Goal: Find specific page/section: Find specific page/section

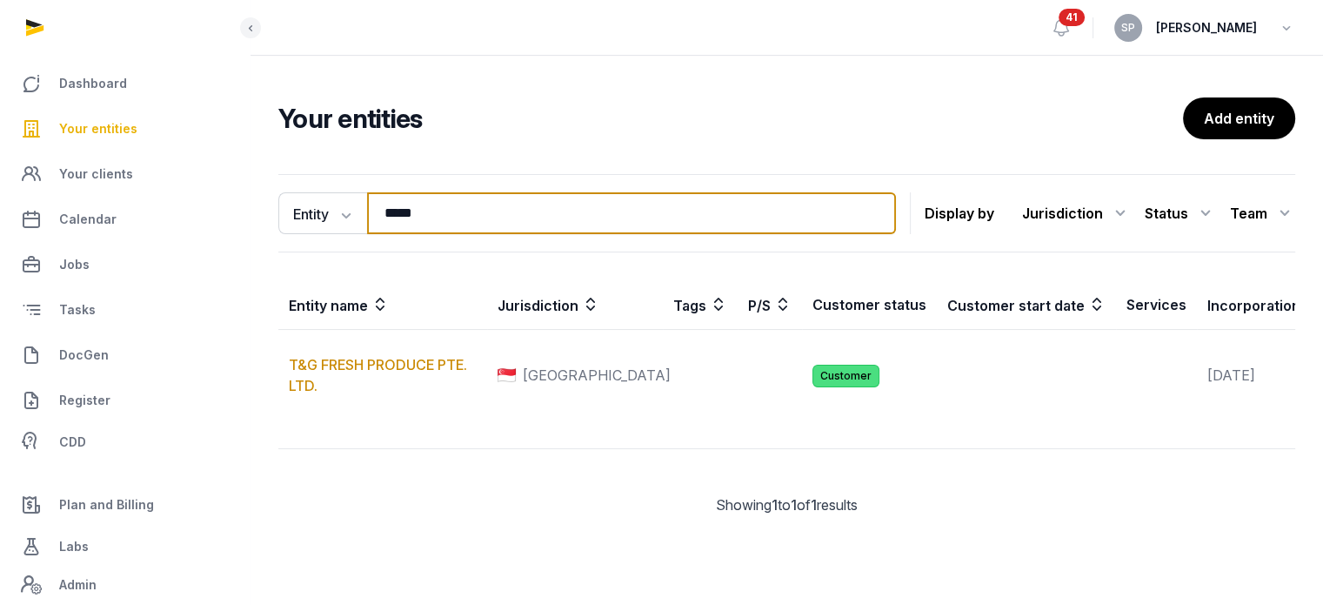
click at [440, 224] on input "*****" at bounding box center [631, 213] width 529 height 42
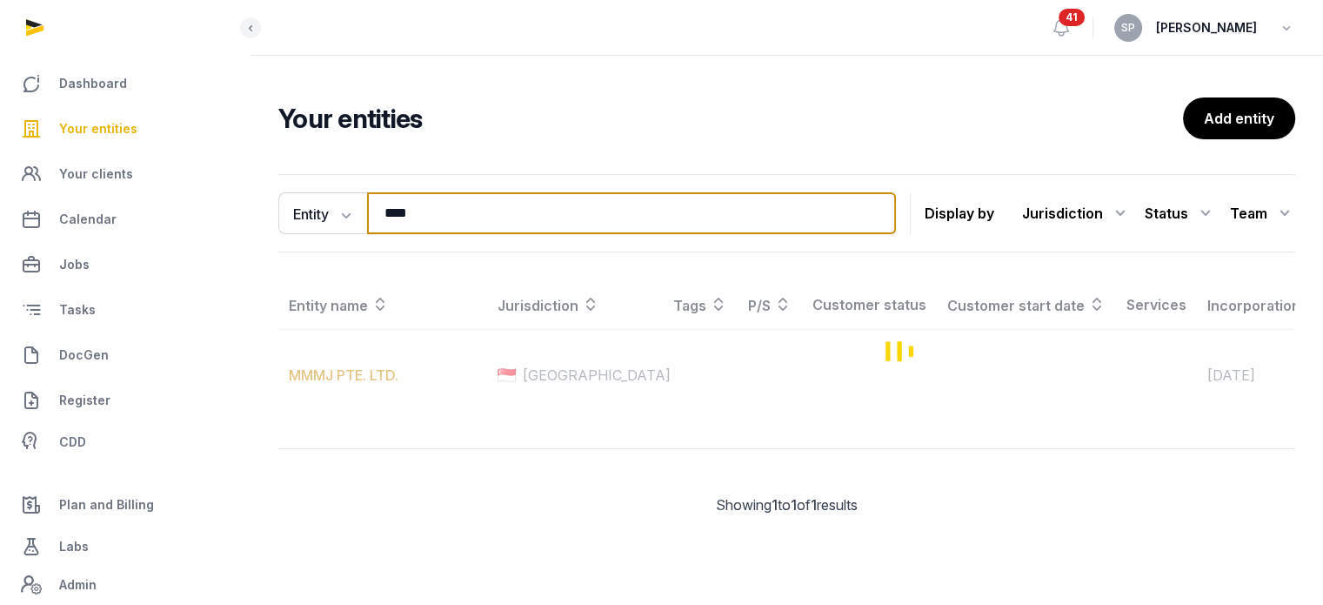
type input "****"
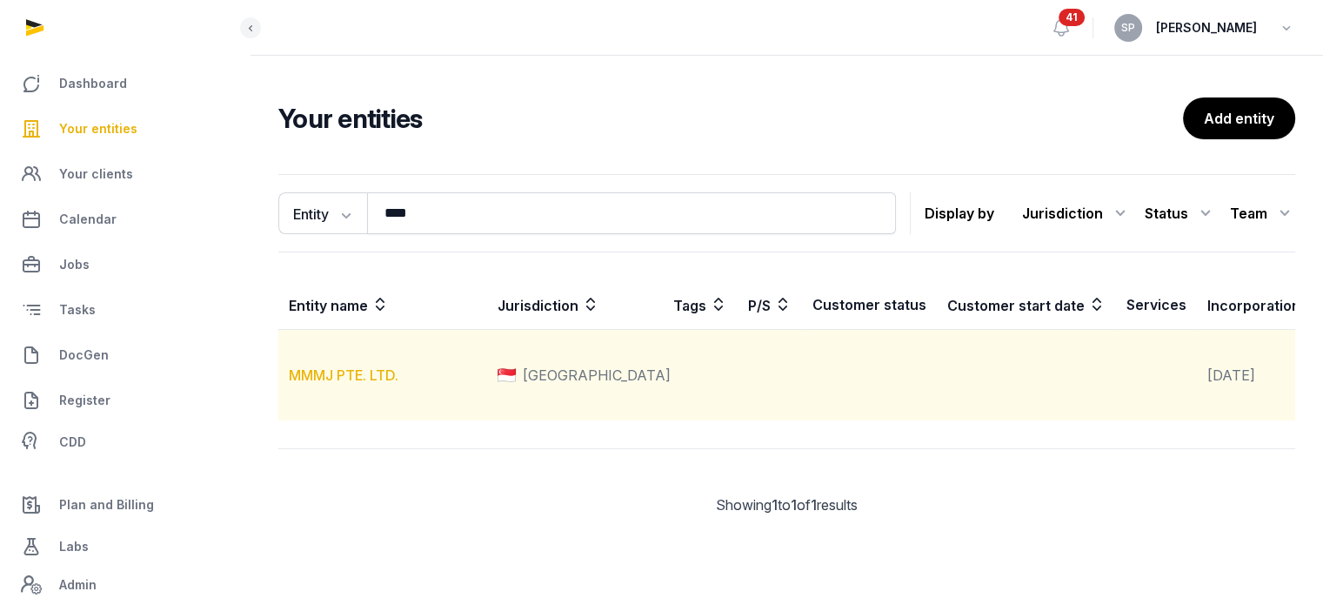
click at [351, 384] on link "MMMJ PTE. LTD." at bounding box center [344, 374] width 110 height 17
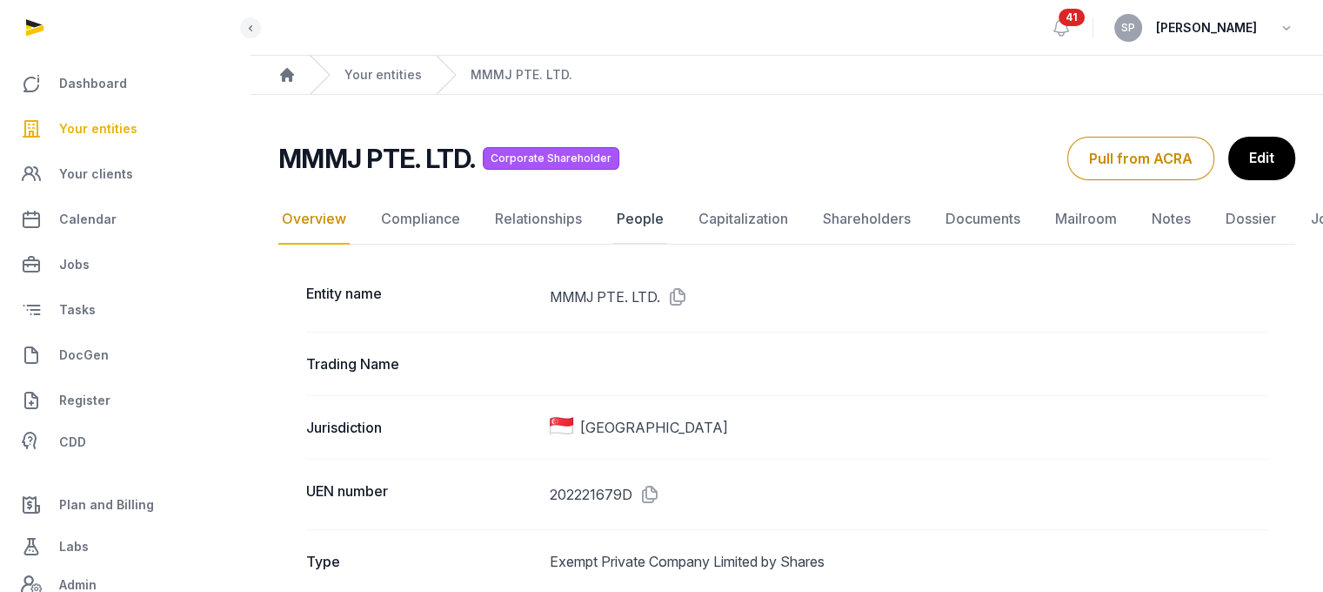
click at [627, 220] on link "People" at bounding box center [640, 219] width 54 height 50
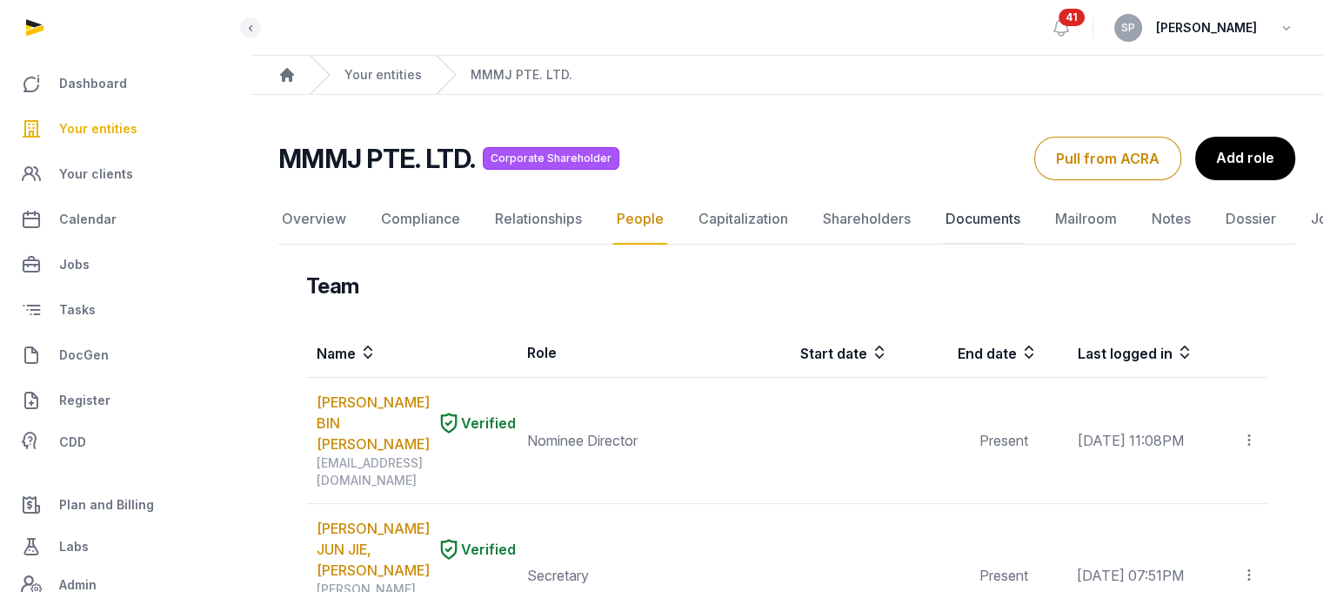
click at [961, 215] on link "Documents" at bounding box center [983, 219] width 82 height 50
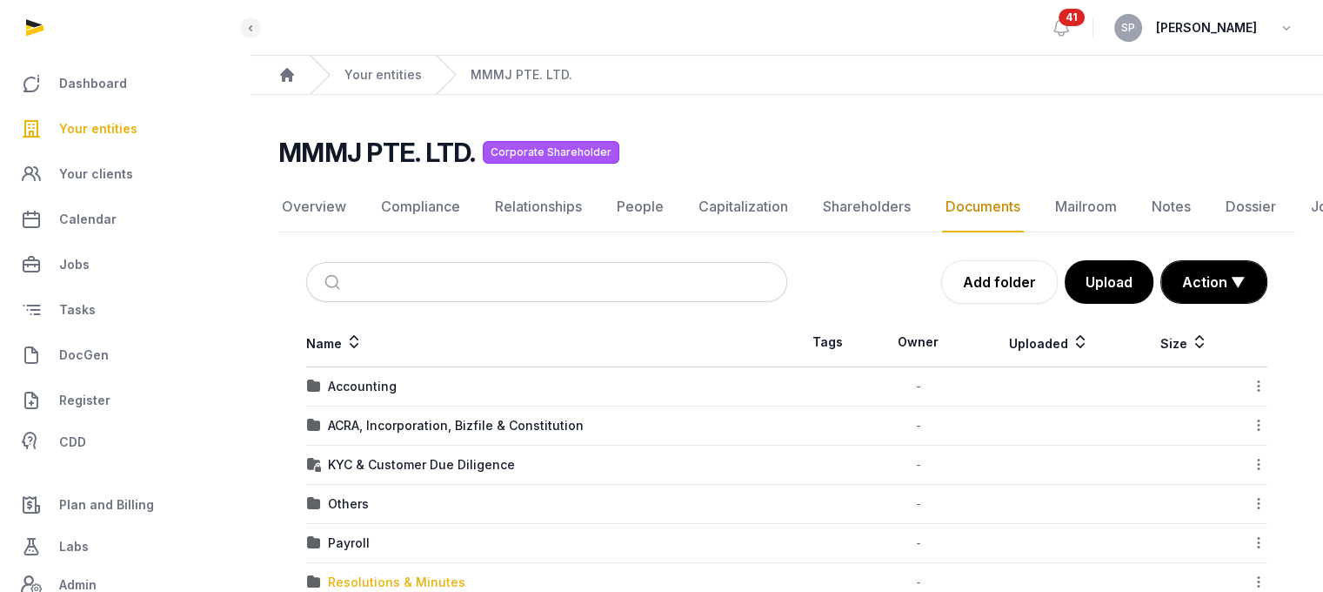
click at [364, 573] on div "Resolutions & Minutes" at bounding box center [396, 581] width 137 height 17
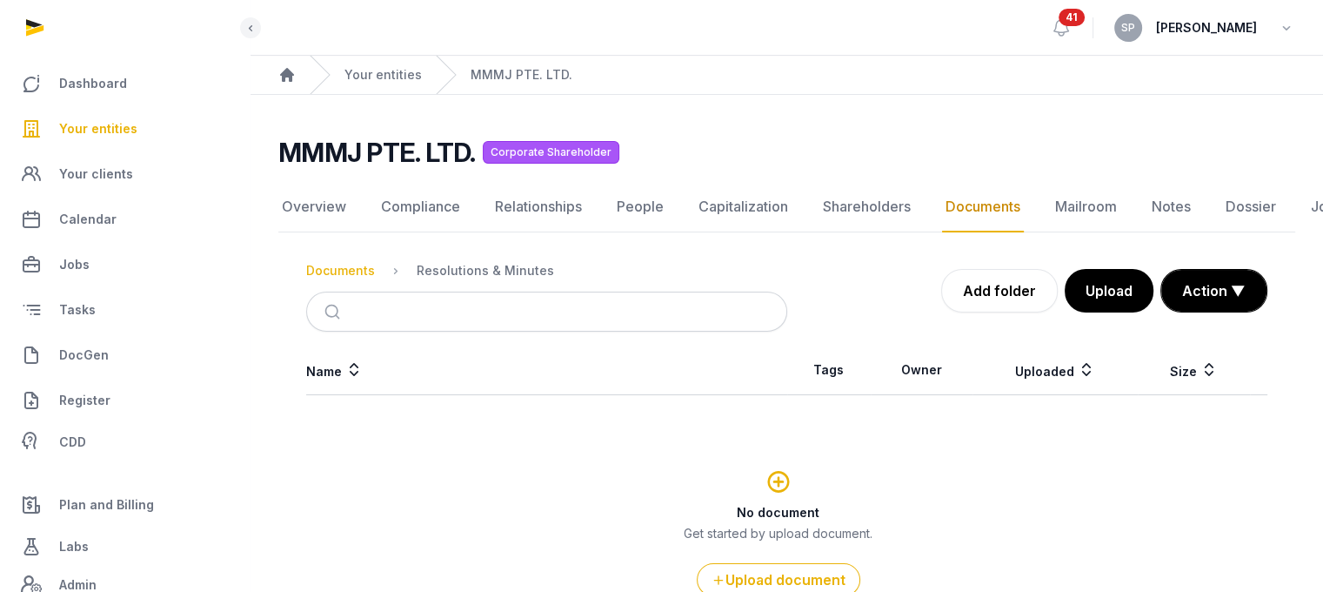
click at [358, 264] on div "Documents" at bounding box center [340, 270] width 69 height 17
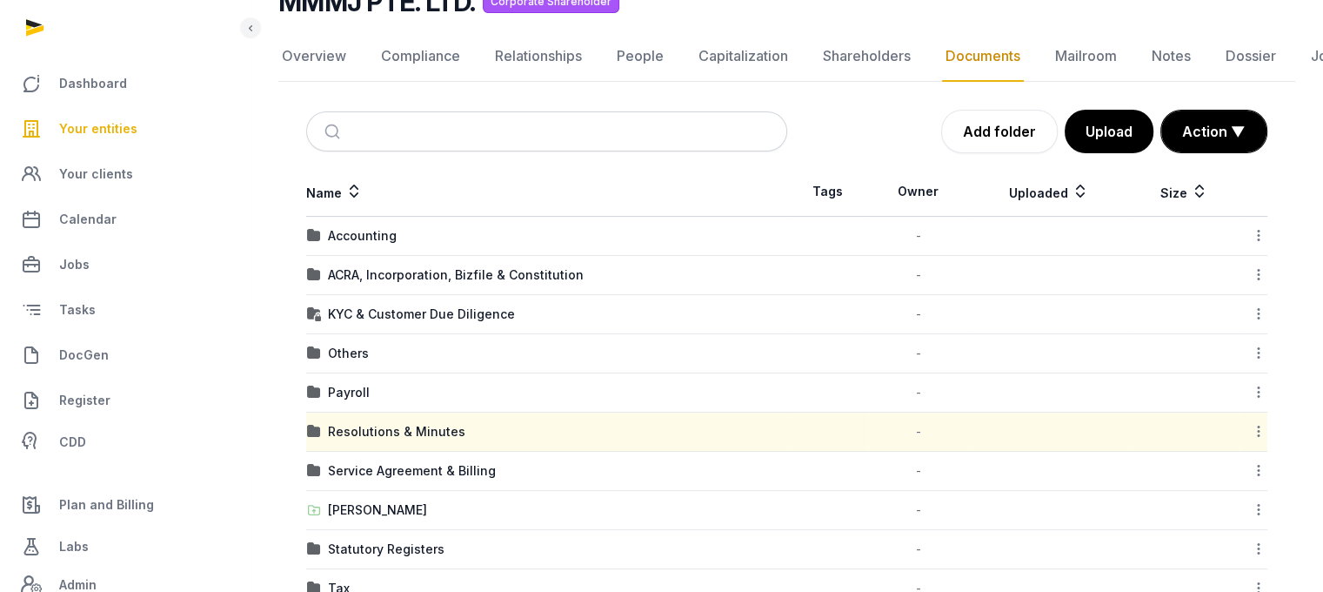
scroll to position [198, 0]
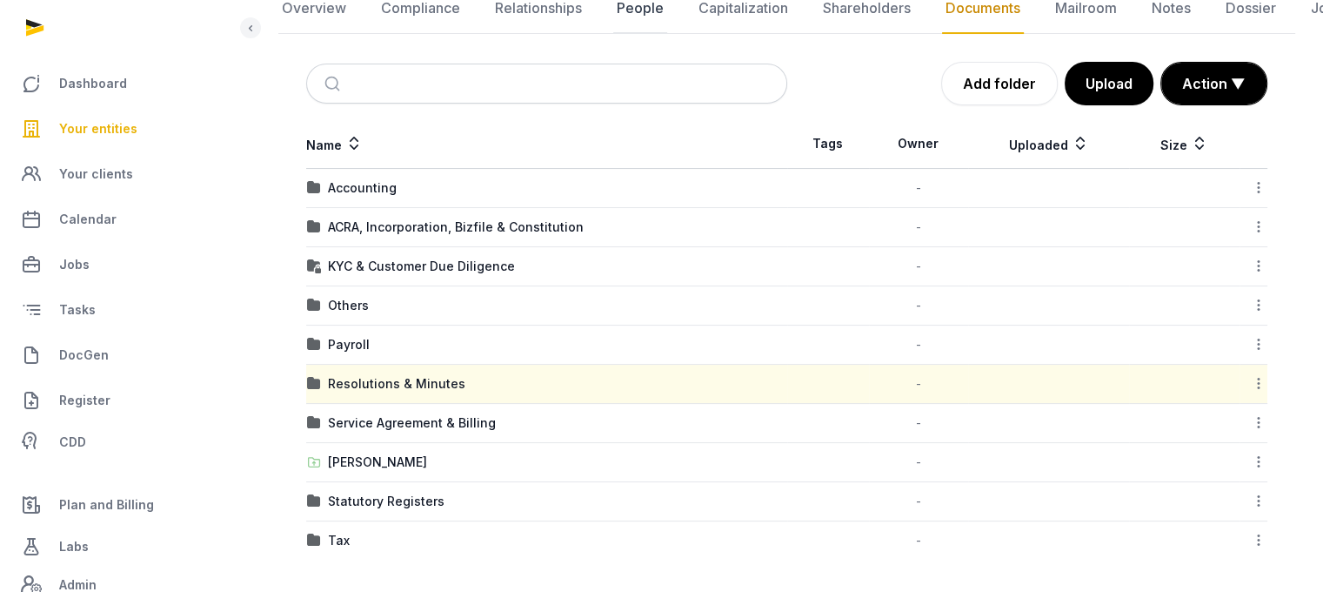
click at [651, 17] on link "People" at bounding box center [640, 8] width 54 height 50
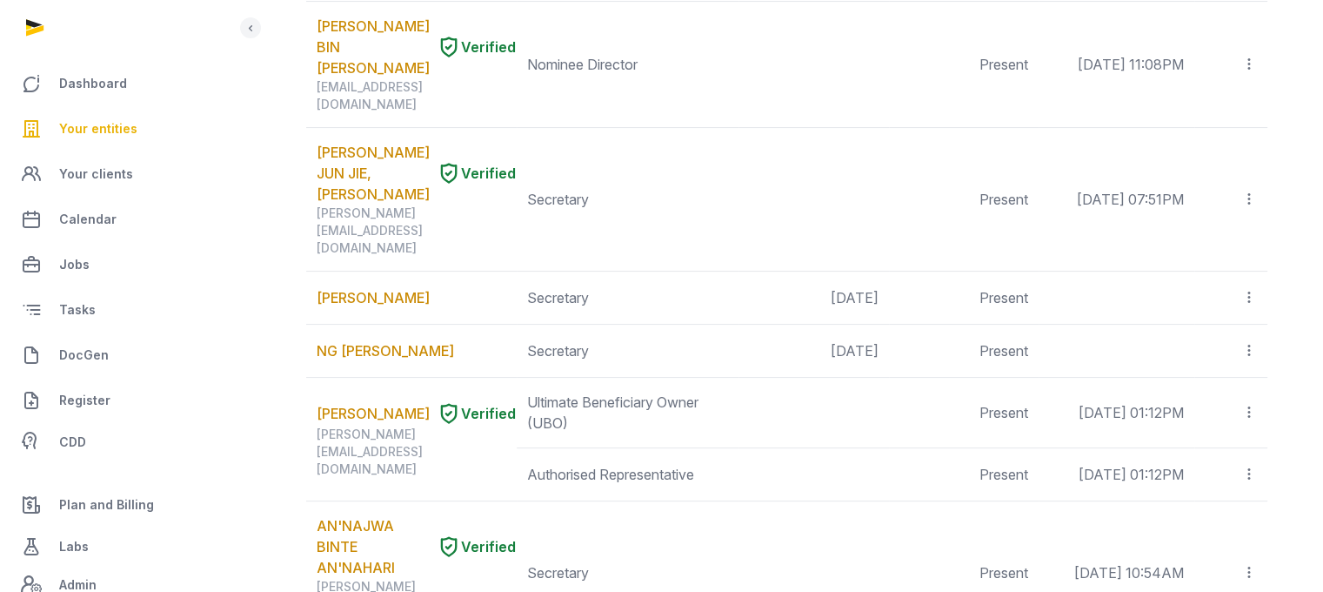
scroll to position [371, 0]
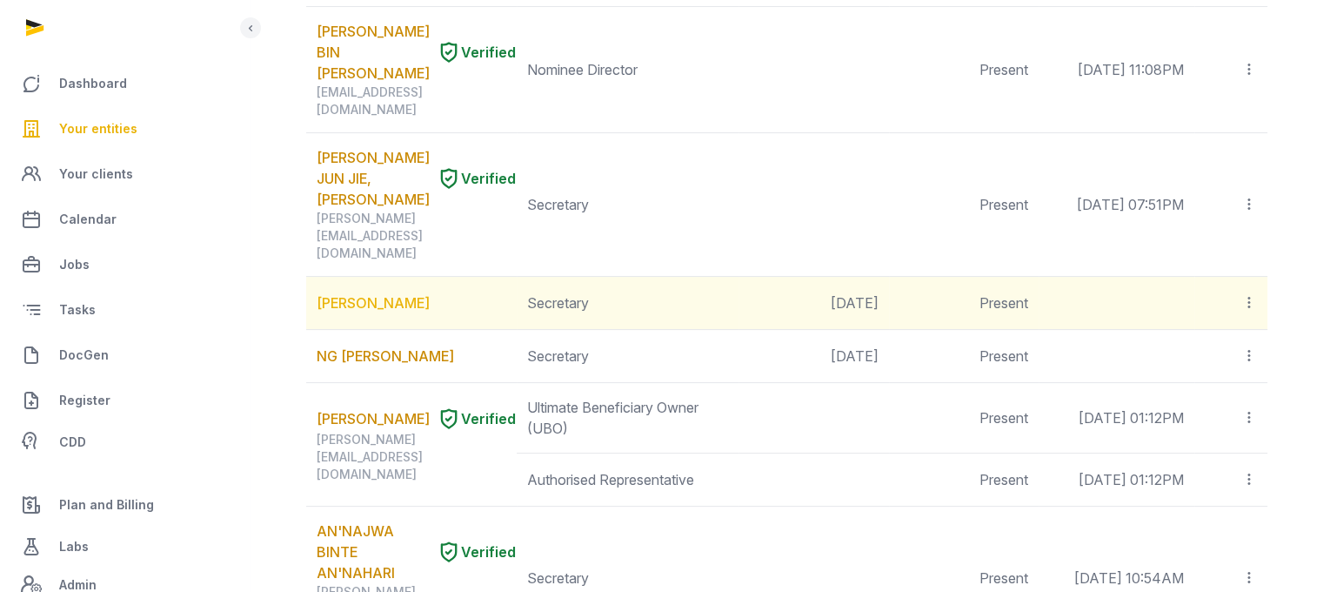
drag, startPoint x: 307, startPoint y: 203, endPoint x: 374, endPoint y: 249, distance: 81.3
click at [374, 277] on td "[PERSON_NAME]" at bounding box center [411, 303] width 211 height 53
copy link "[PERSON_NAME]"
